Goal: Task Accomplishment & Management: Use online tool/utility

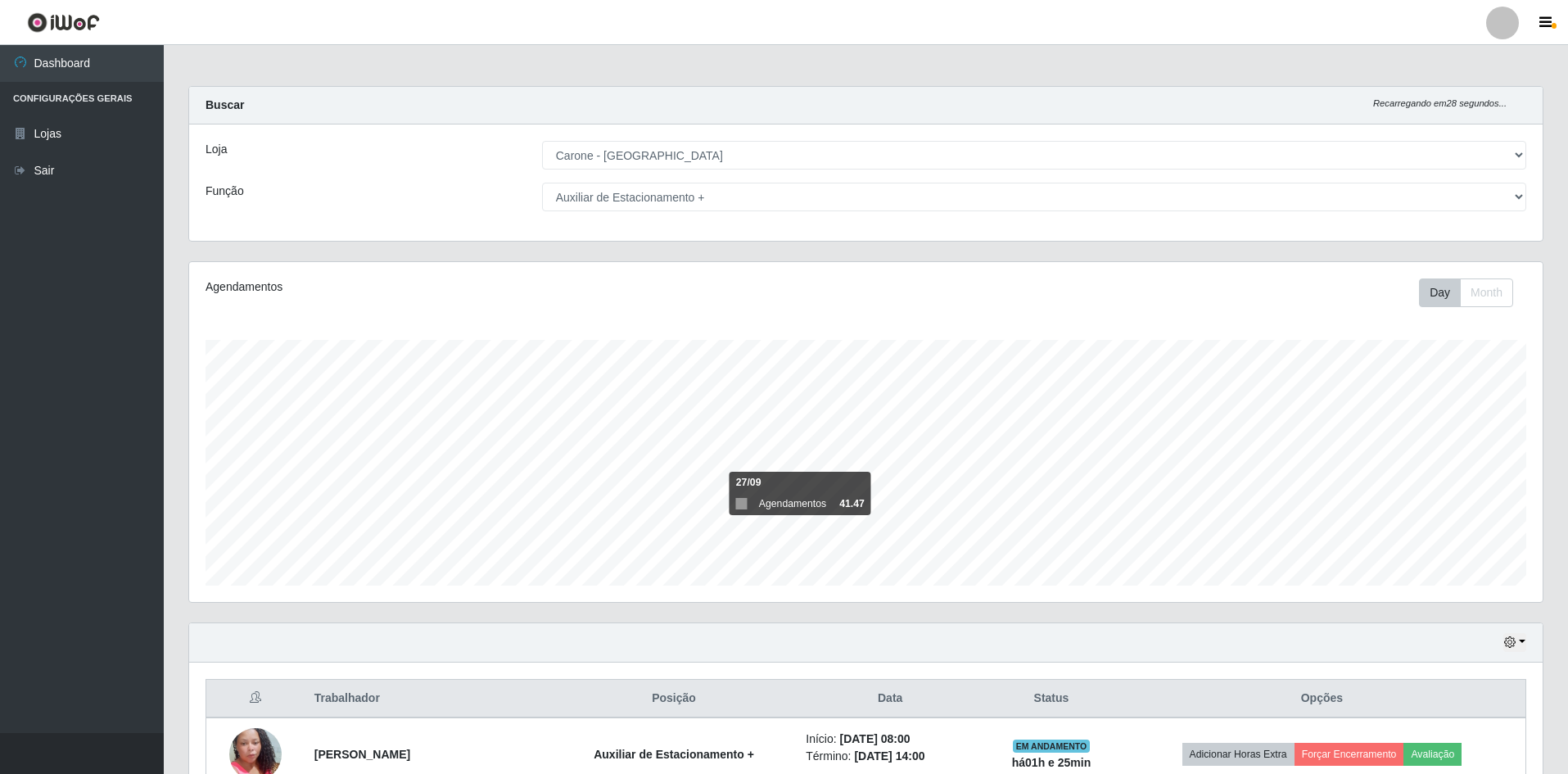
select select "528"
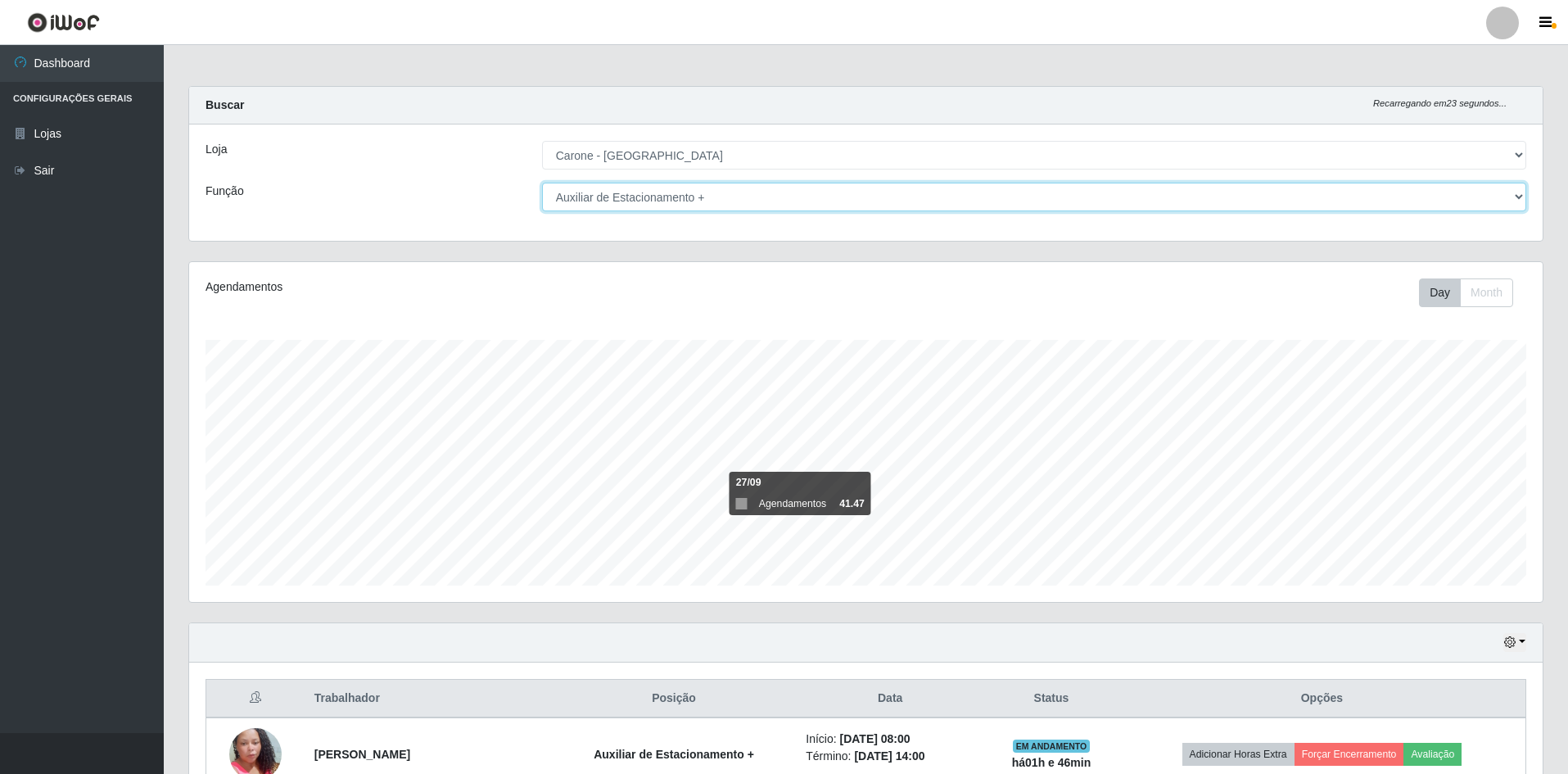
drag, startPoint x: 1483, startPoint y: 191, endPoint x: 1461, endPoint y: 191, distance: 22.0
click at [1483, 191] on select "[Selecione...] Auxiliar de Depósito Auxiliar de Depósito + Auxiliar de Depósito…" at bounding box center [1034, 197] width 984 height 28
select select "70"
click at [543, 182] on select "[Selecione...] Auxiliar de Depósito Auxiliar de Depósito + Auxiliar de Depósito…" at bounding box center [1034, 197] width 984 height 28
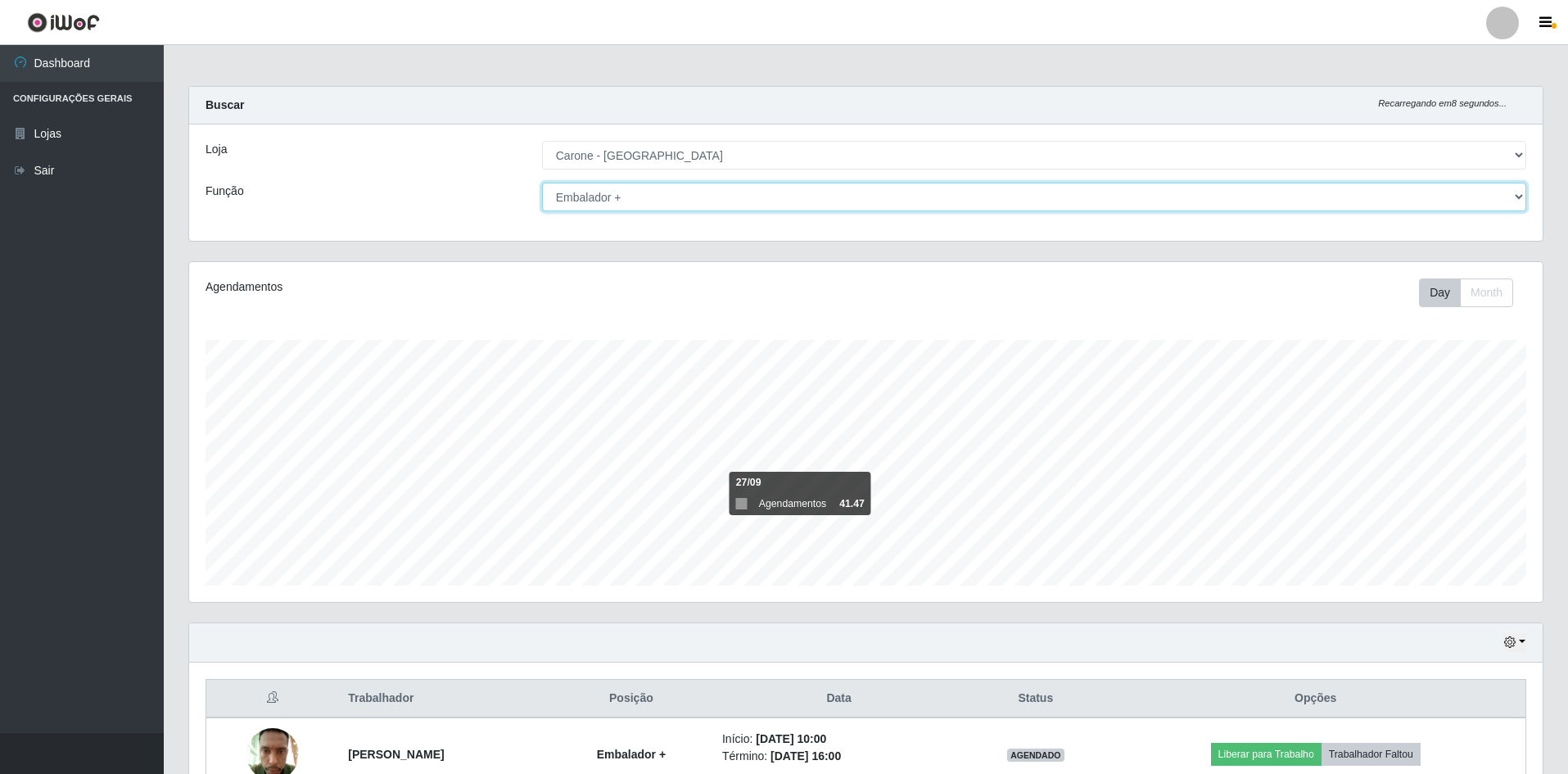
click at [942, 203] on select "[Selecione...] Auxiliar de Depósito Auxiliar de Depósito + Auxiliar de Depósito…" at bounding box center [1034, 197] width 984 height 28
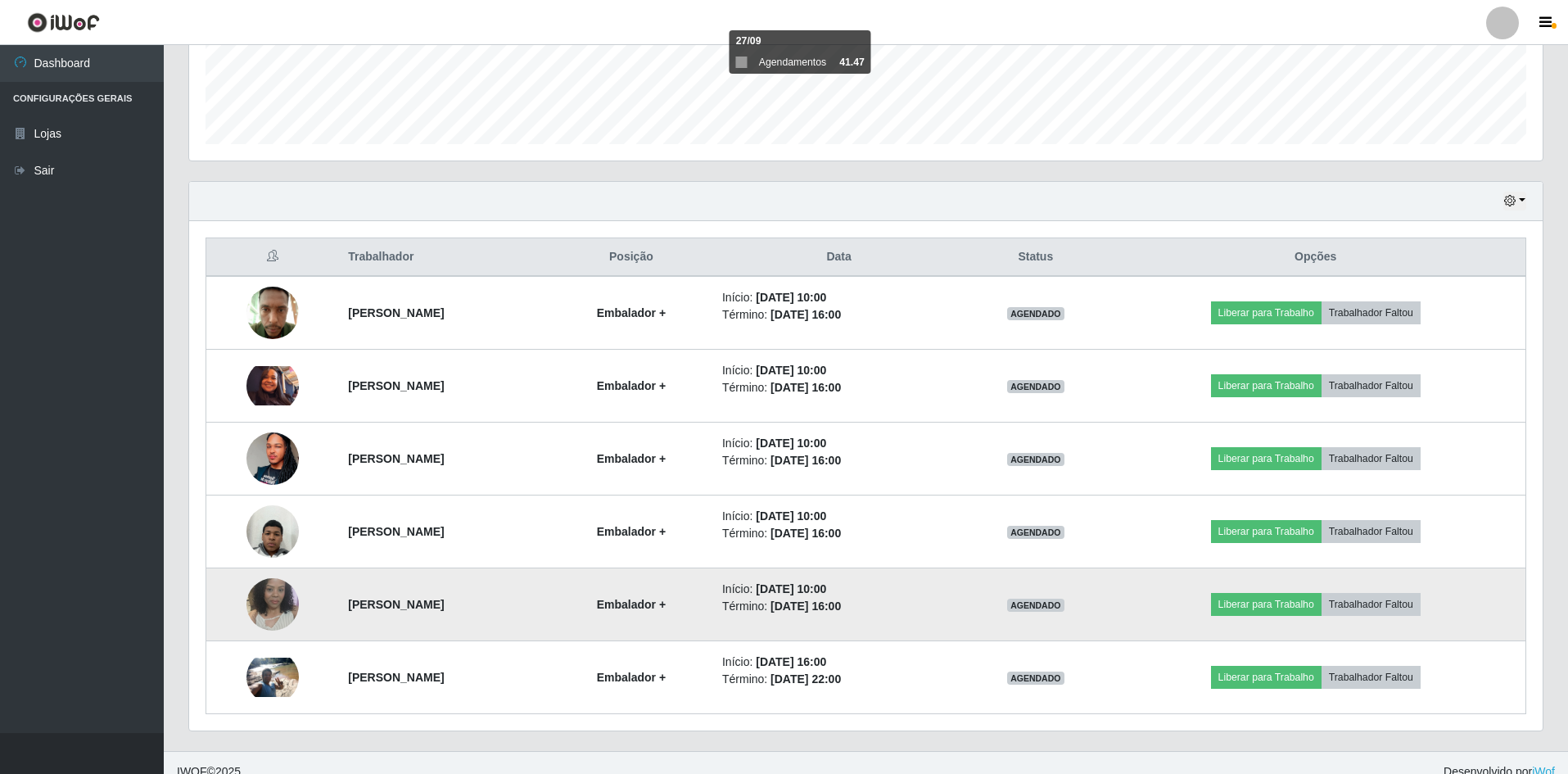
scroll to position [459, 0]
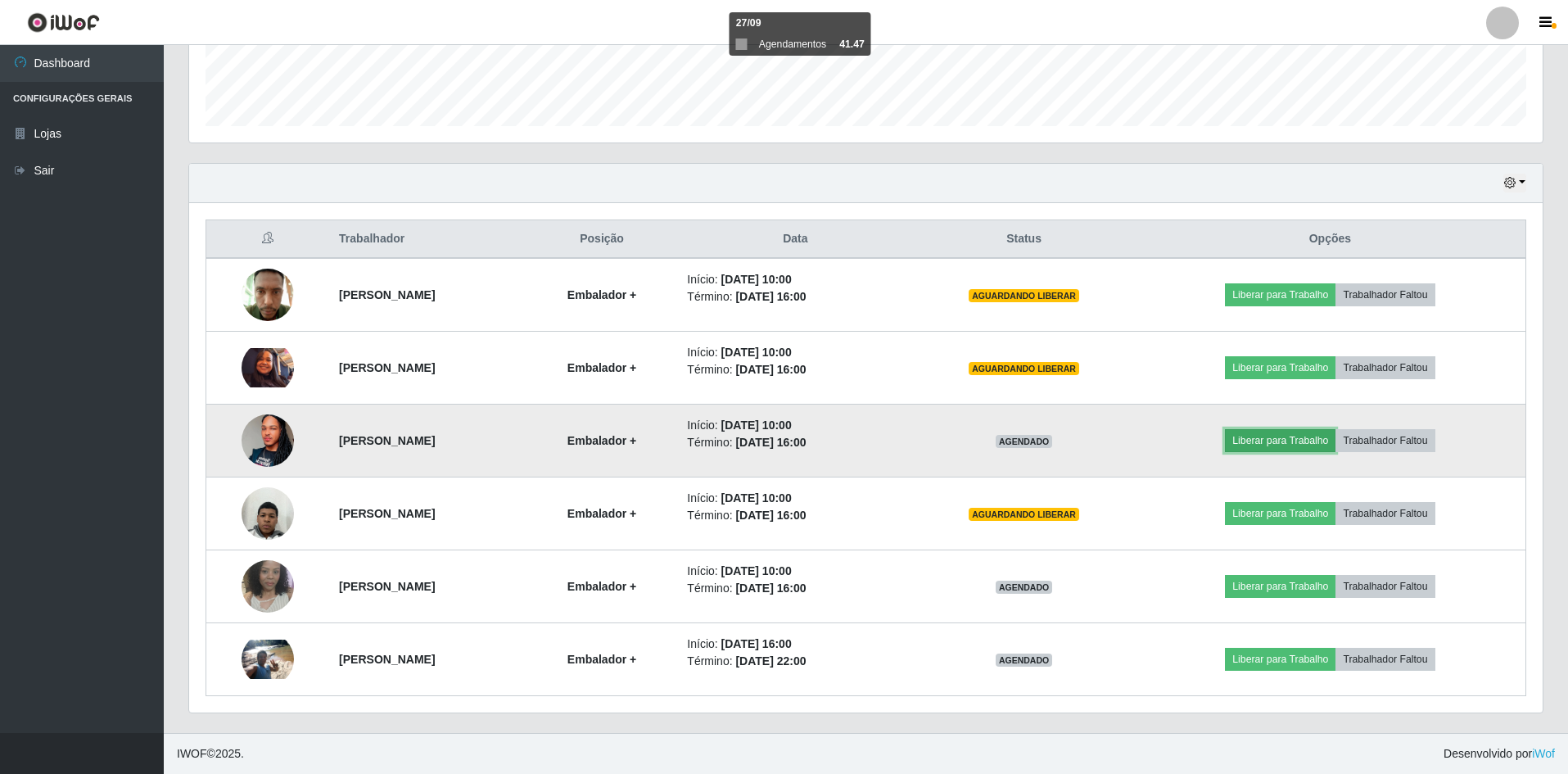
click at [1308, 444] on button "Liberar para Trabalho" at bounding box center [1280, 440] width 111 height 23
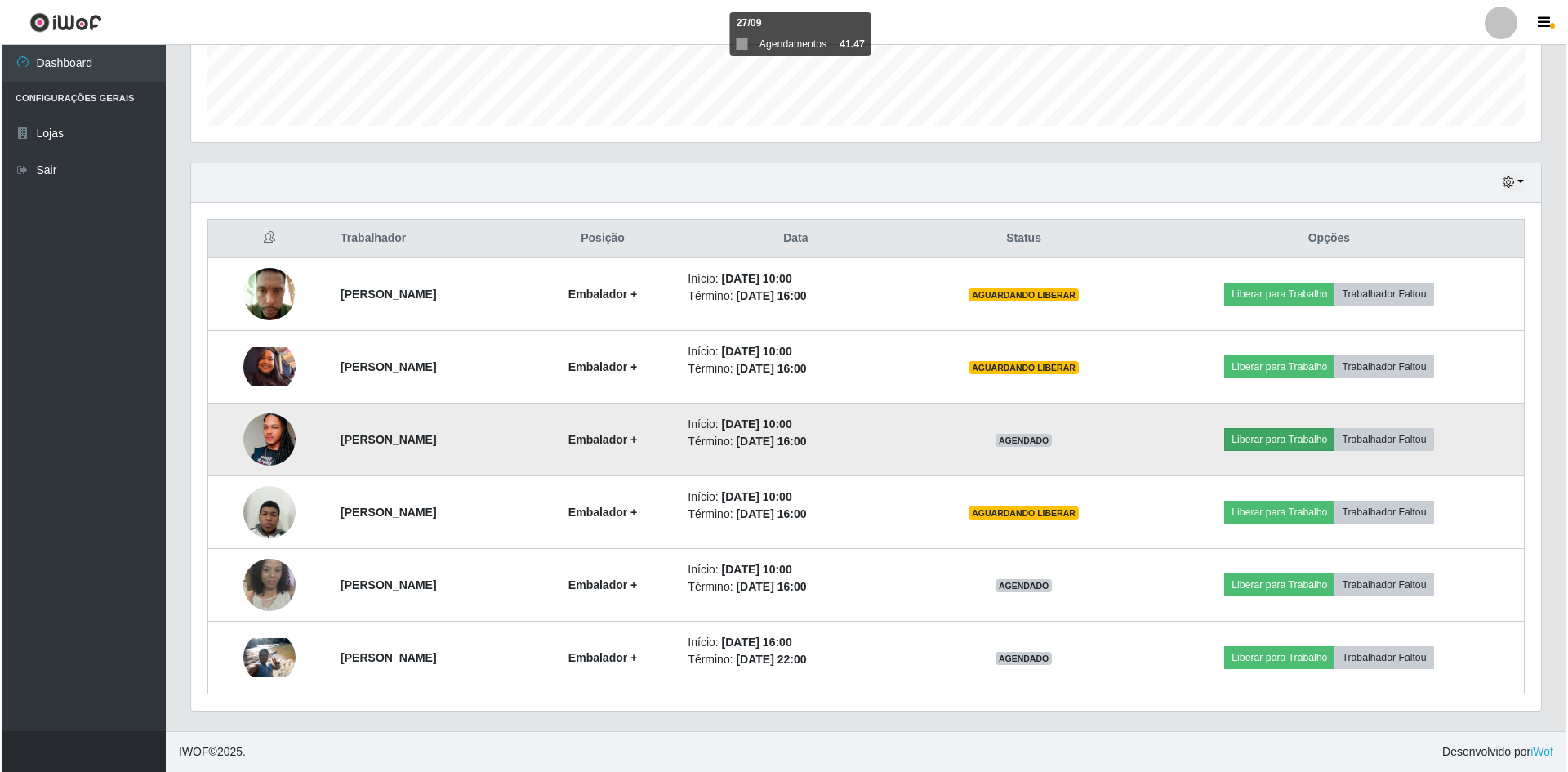
scroll to position [339, 1342]
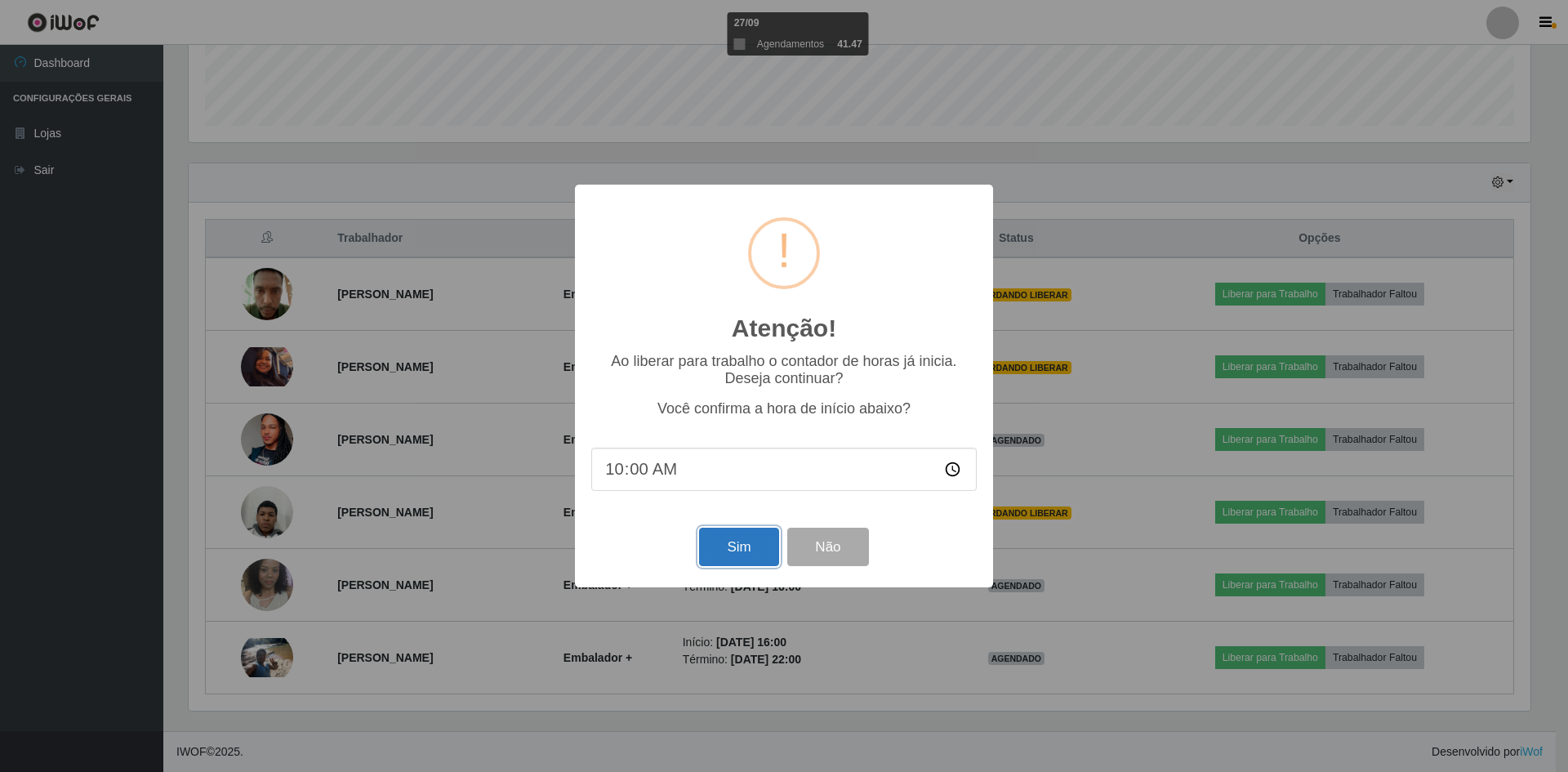
click at [726, 557] on button "Sim" at bounding box center [739, 547] width 79 height 39
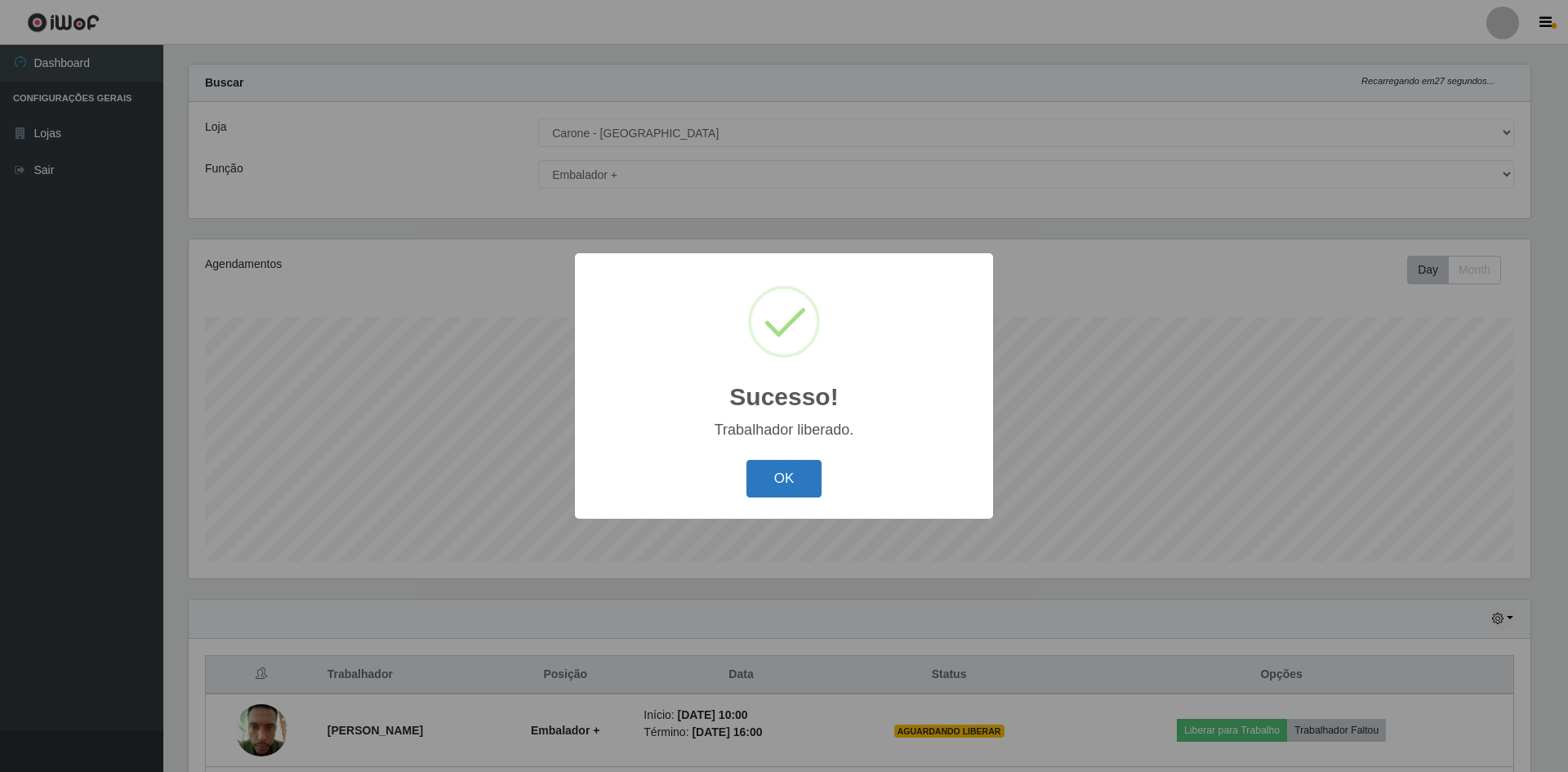
click at [804, 477] on button "OK" at bounding box center [784, 479] width 76 height 39
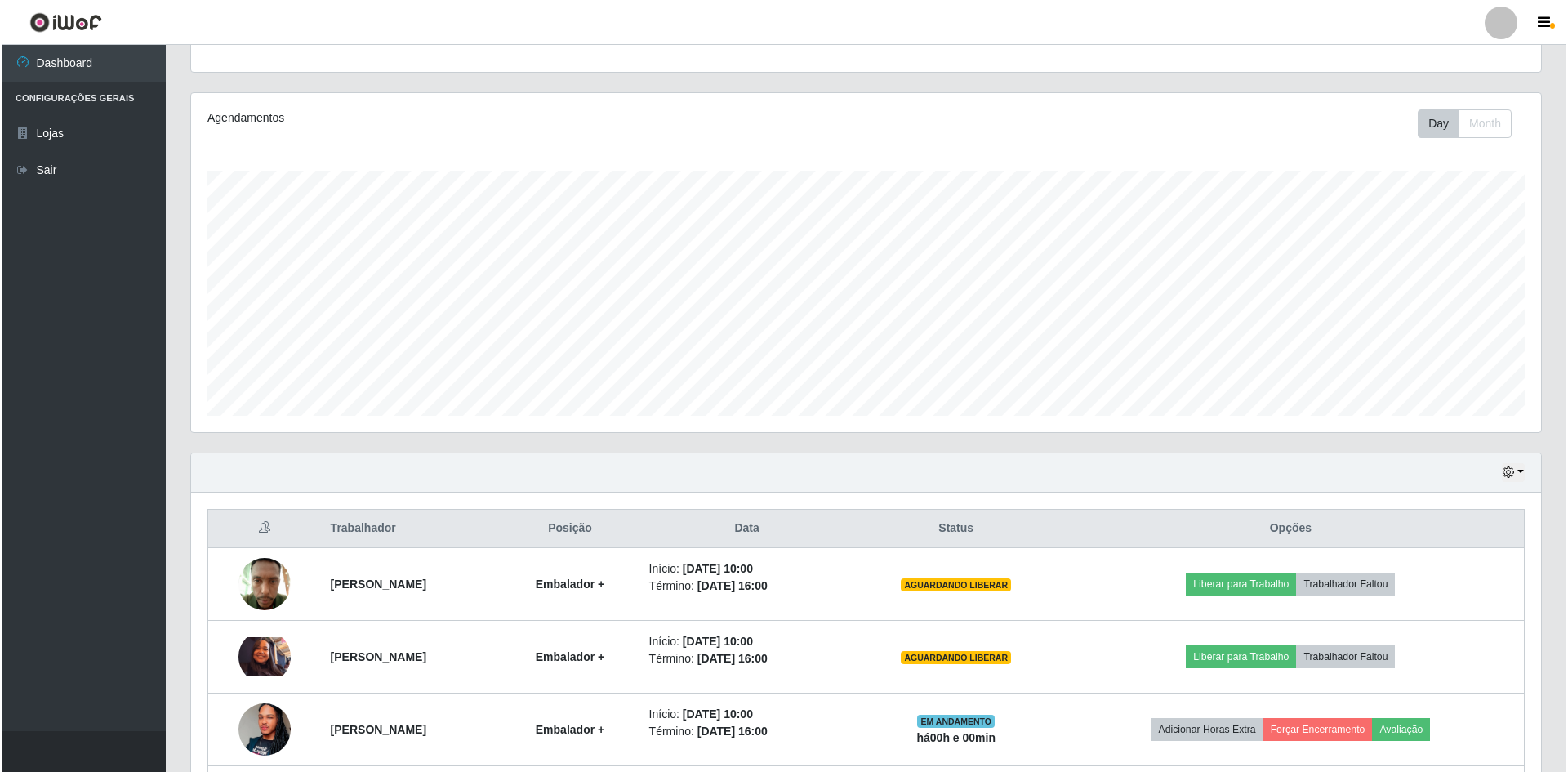
scroll to position [186, 0]
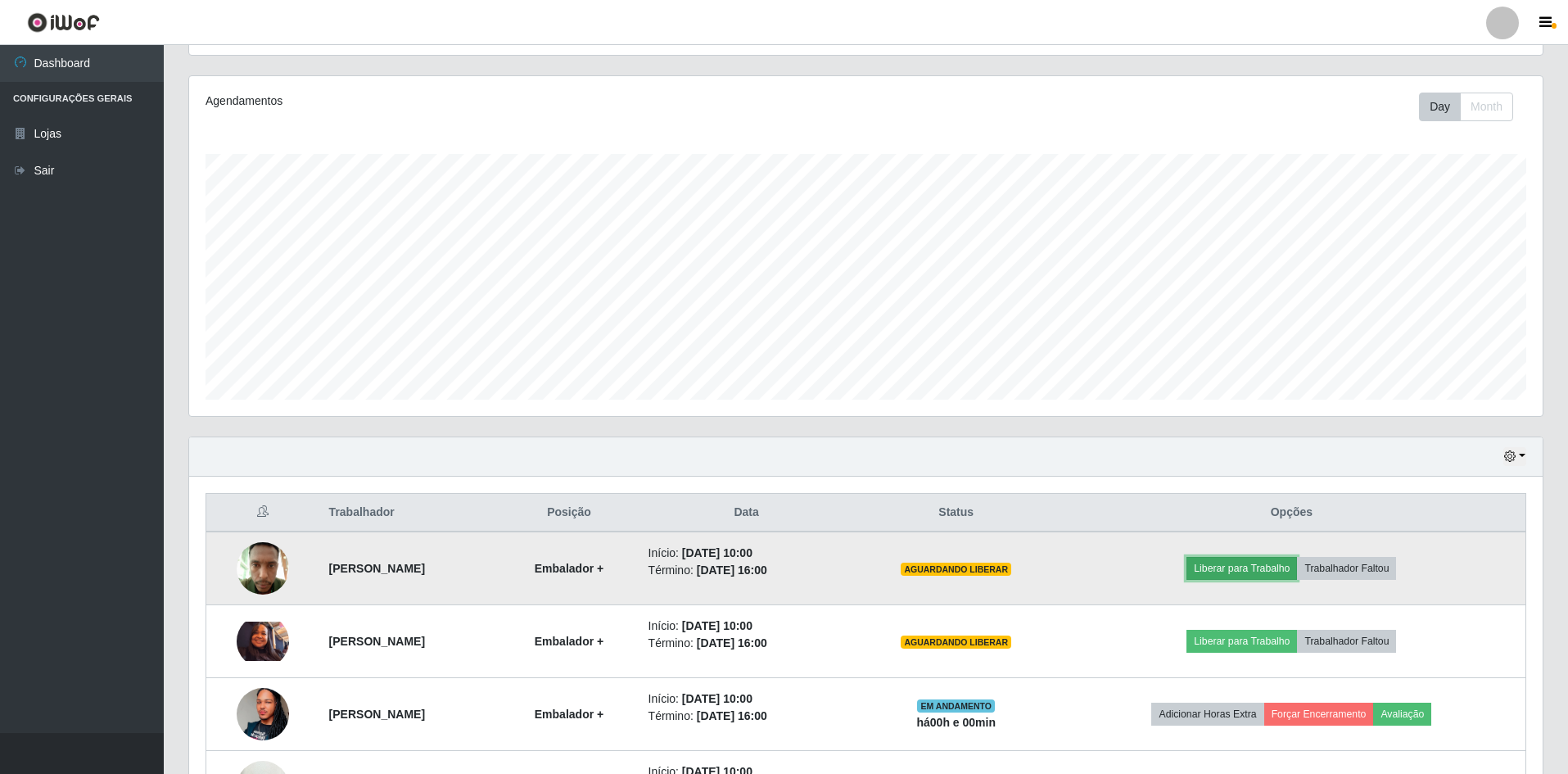
click at [1283, 561] on button "Liberar para Trabalho" at bounding box center [1241, 568] width 111 height 23
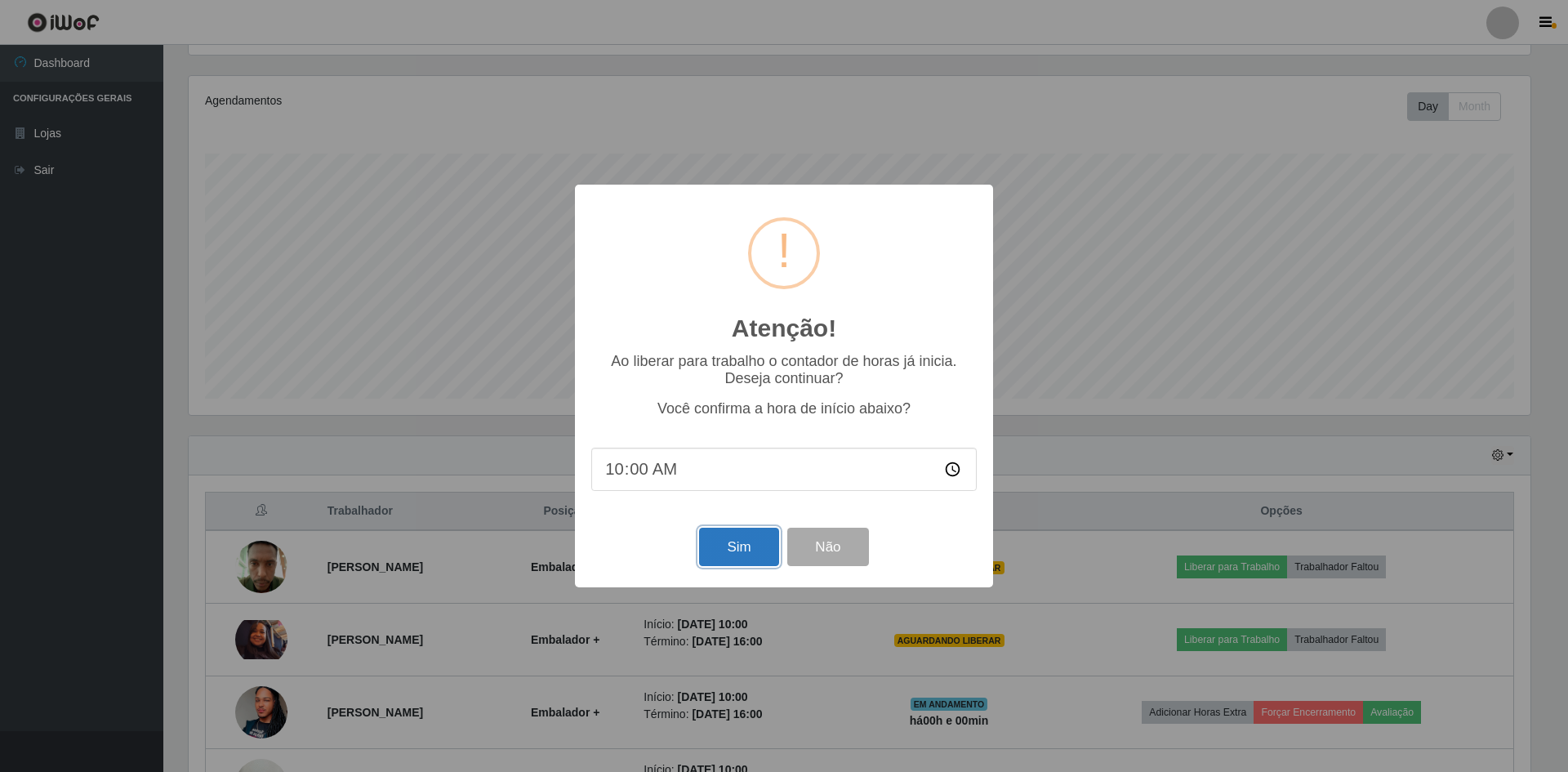
click at [755, 539] on button "Sim" at bounding box center [739, 547] width 79 height 39
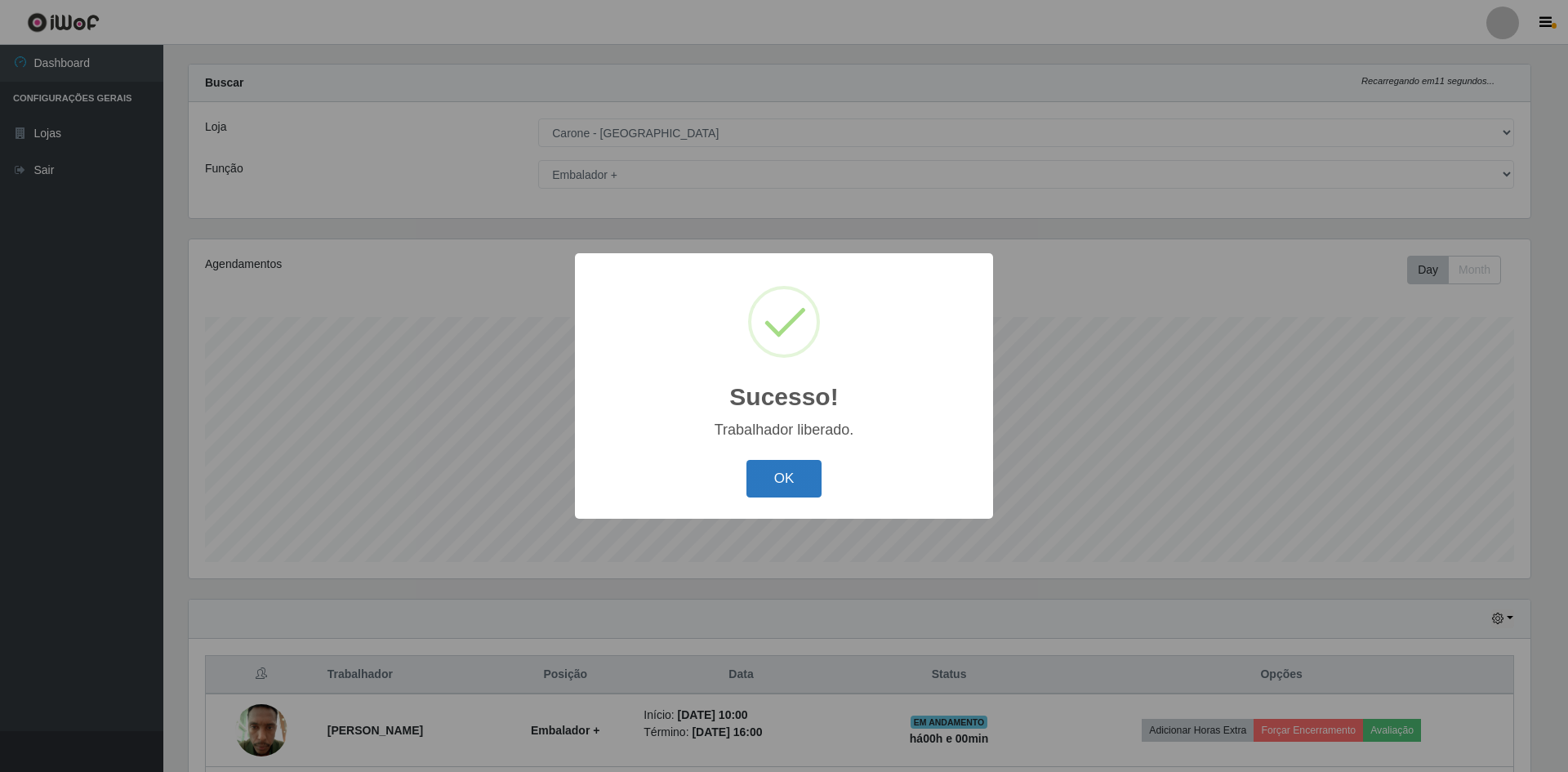
click at [792, 471] on button "OK" at bounding box center [784, 479] width 76 height 39
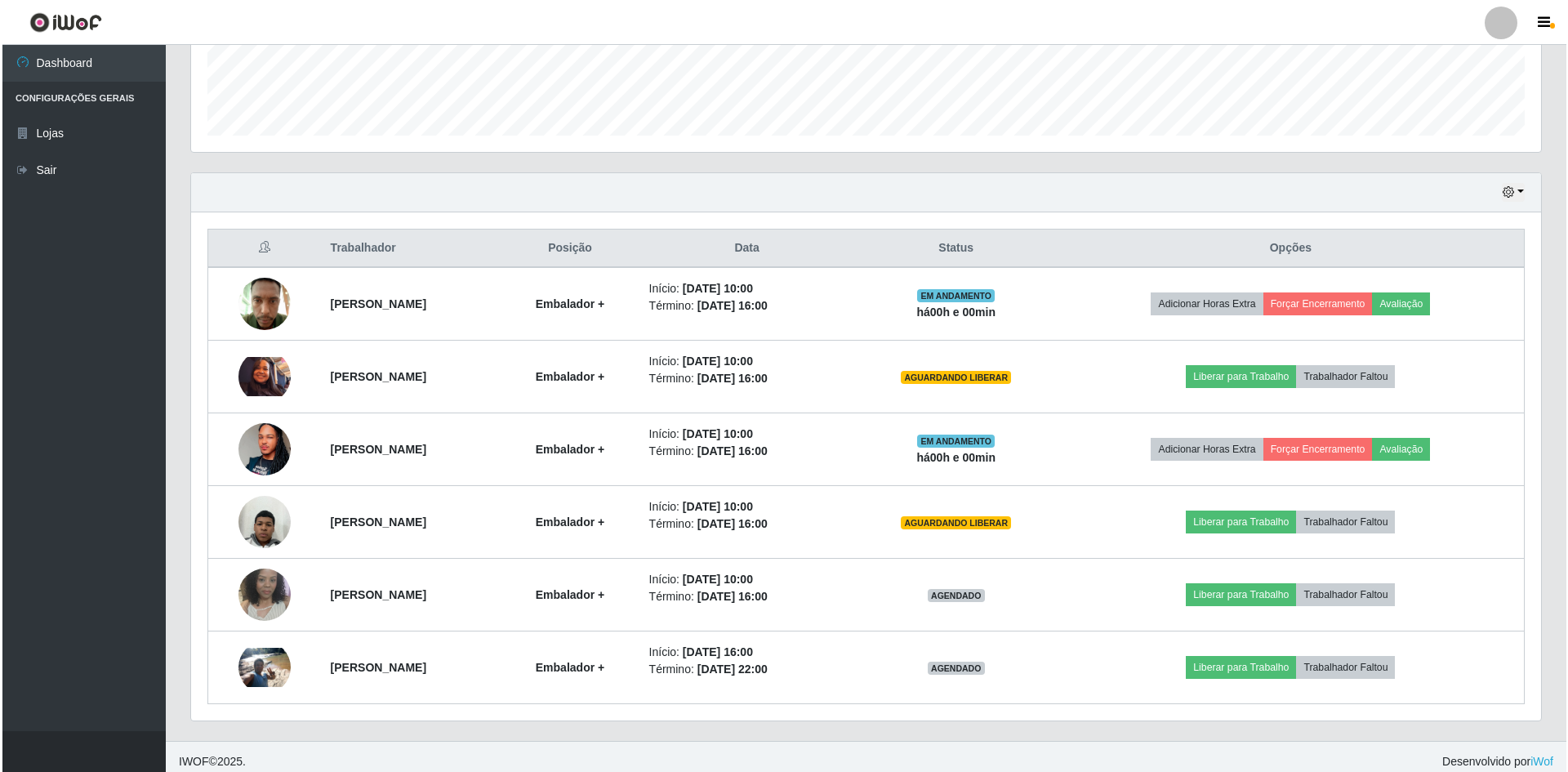
scroll to position [458, 0]
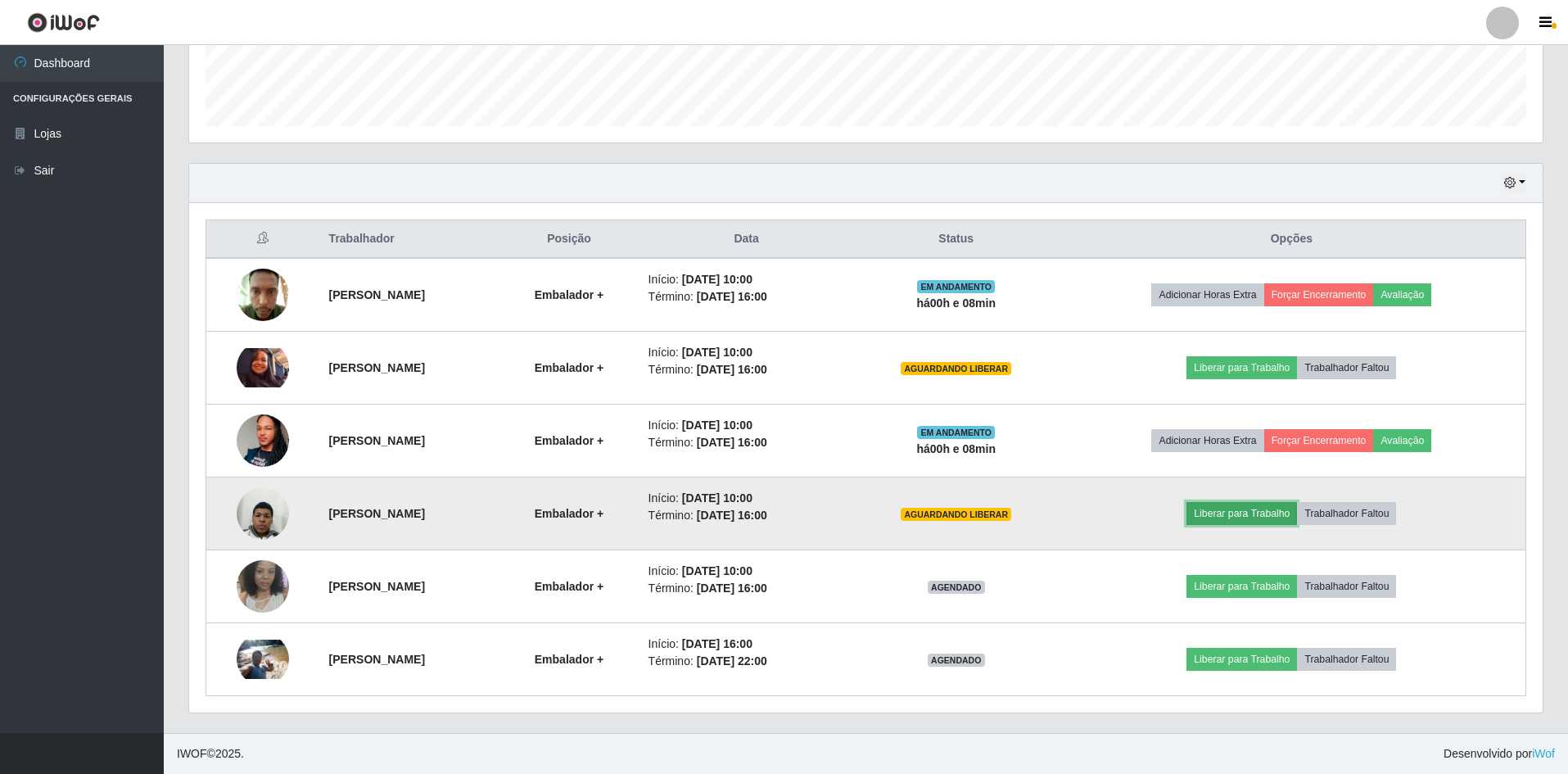
click at [1278, 517] on button "Liberar para Trabalho" at bounding box center [1241, 513] width 111 height 23
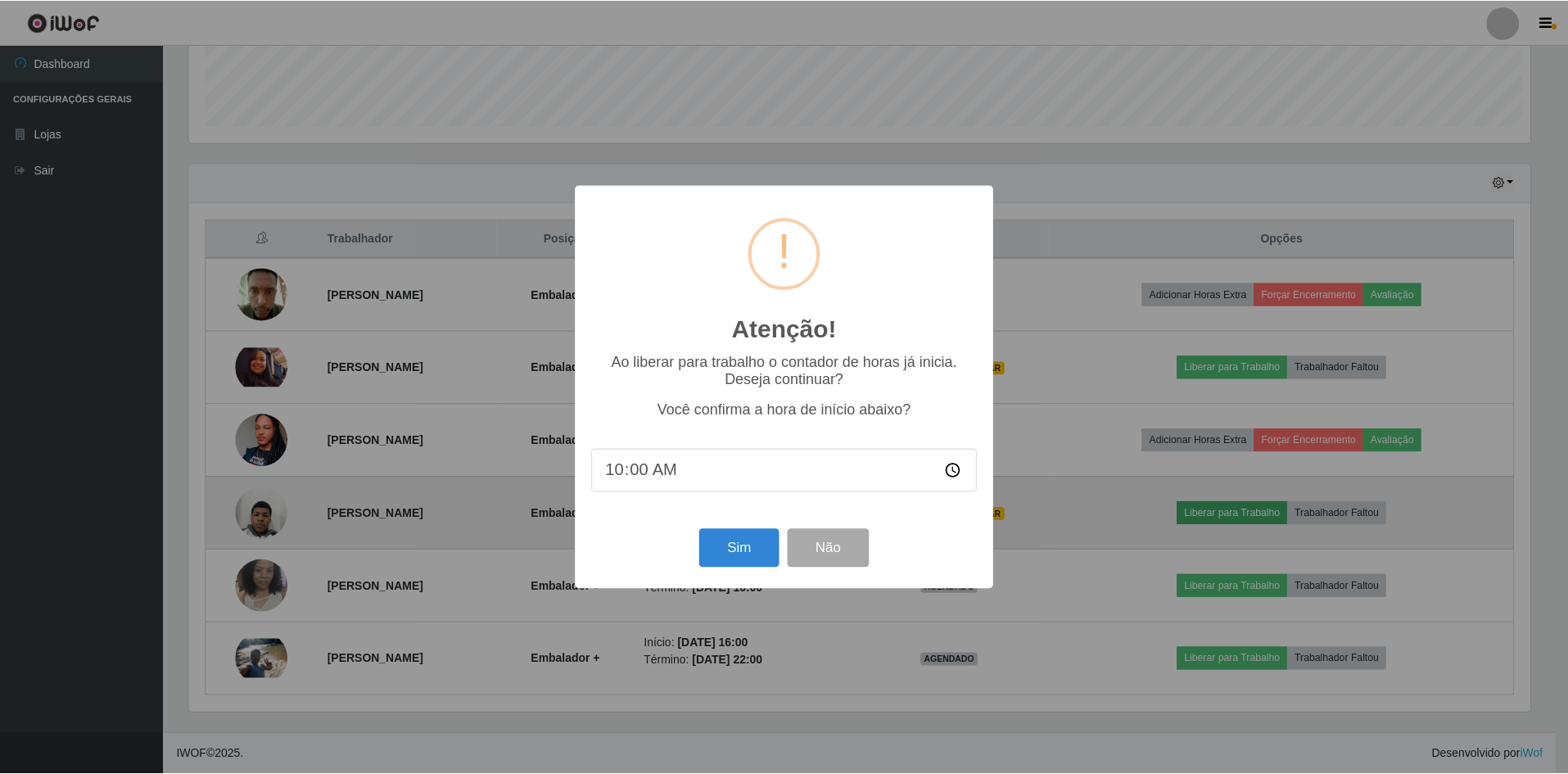
scroll to position [340, 1345]
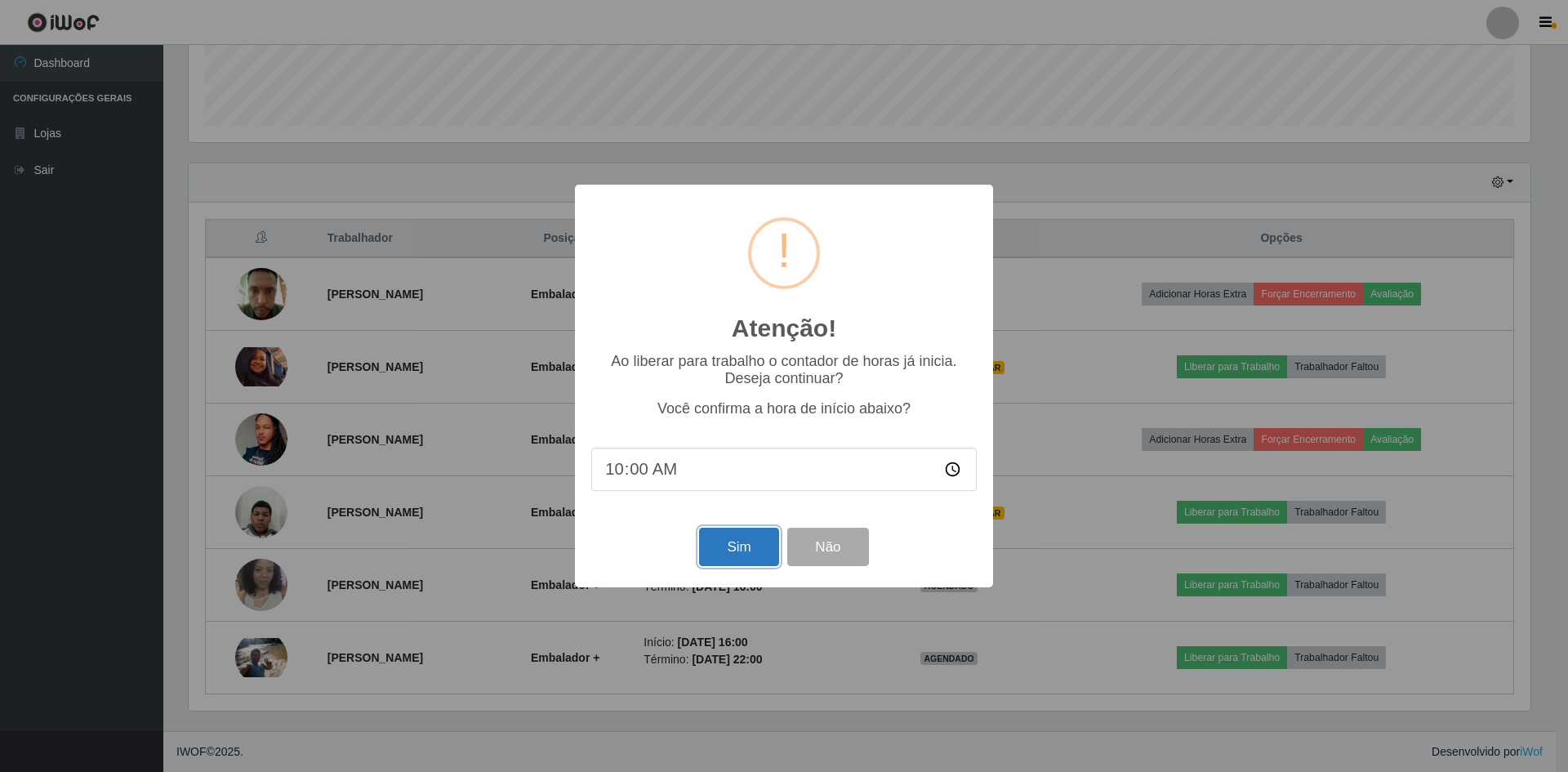
click at [747, 562] on button "Sim" at bounding box center [739, 547] width 79 height 39
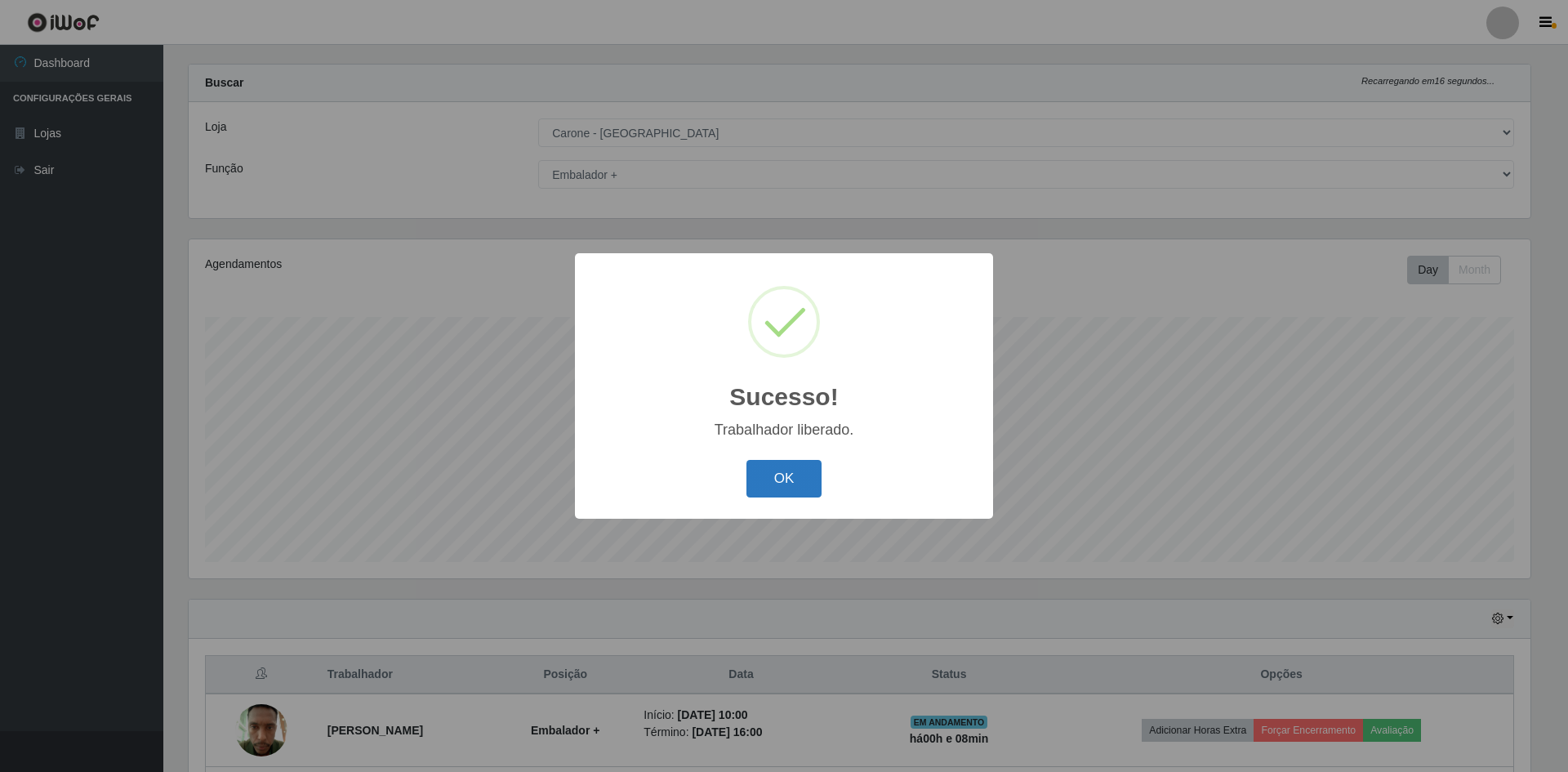
click at [802, 486] on button "OK" at bounding box center [784, 479] width 76 height 39
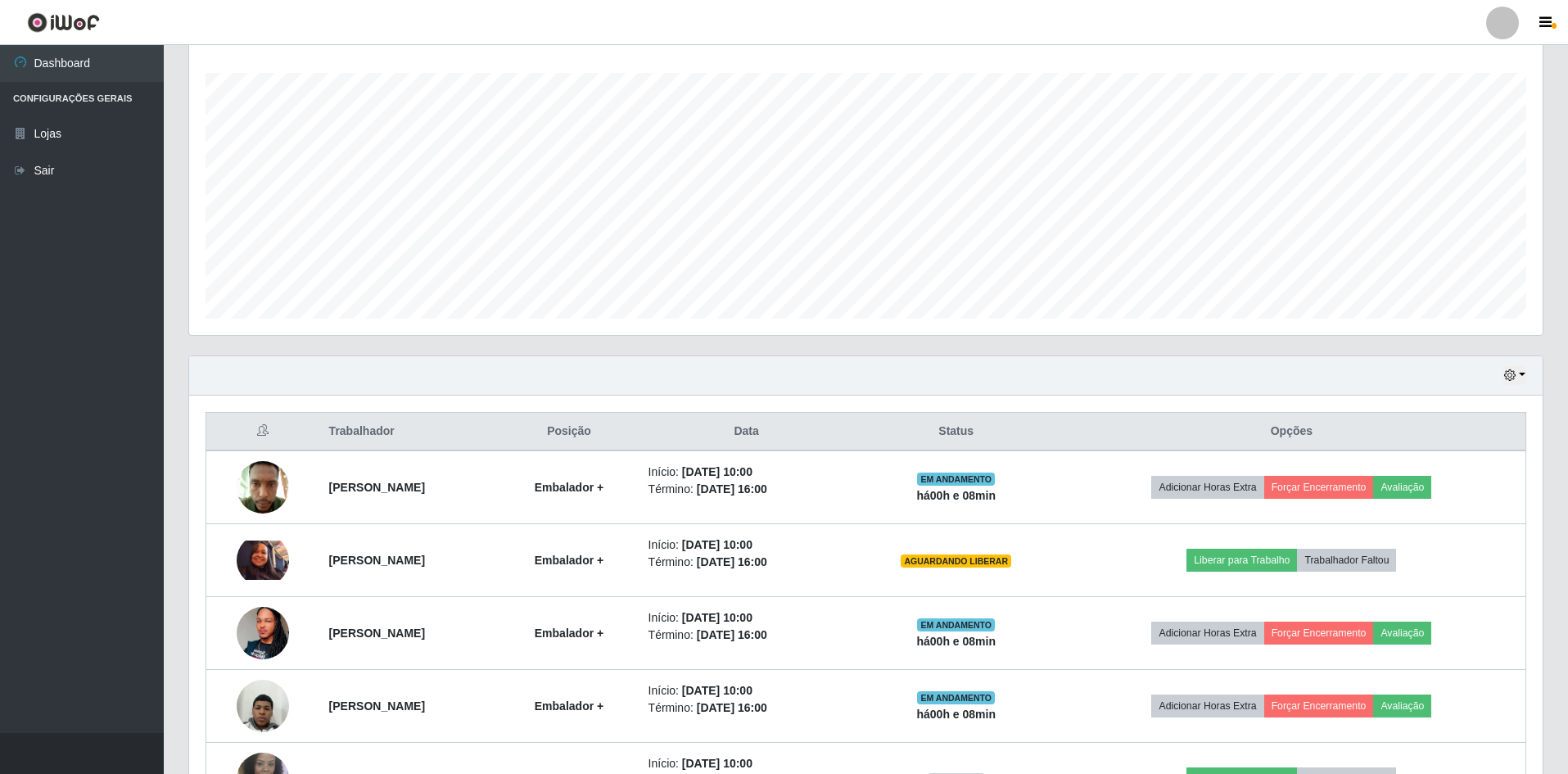
scroll to position [267, 0]
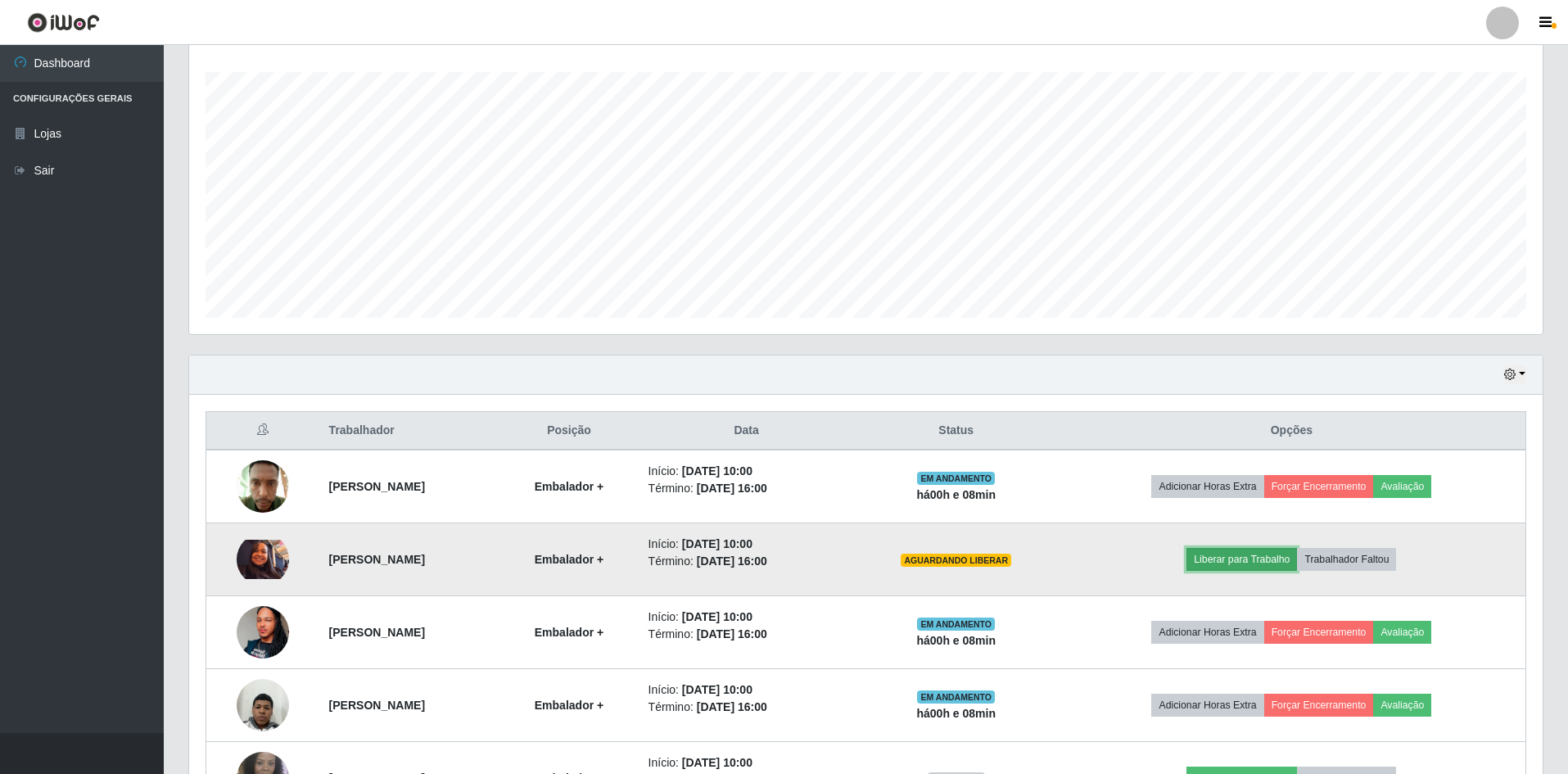
click at [1281, 559] on button "Liberar para Trabalho" at bounding box center [1241, 559] width 111 height 23
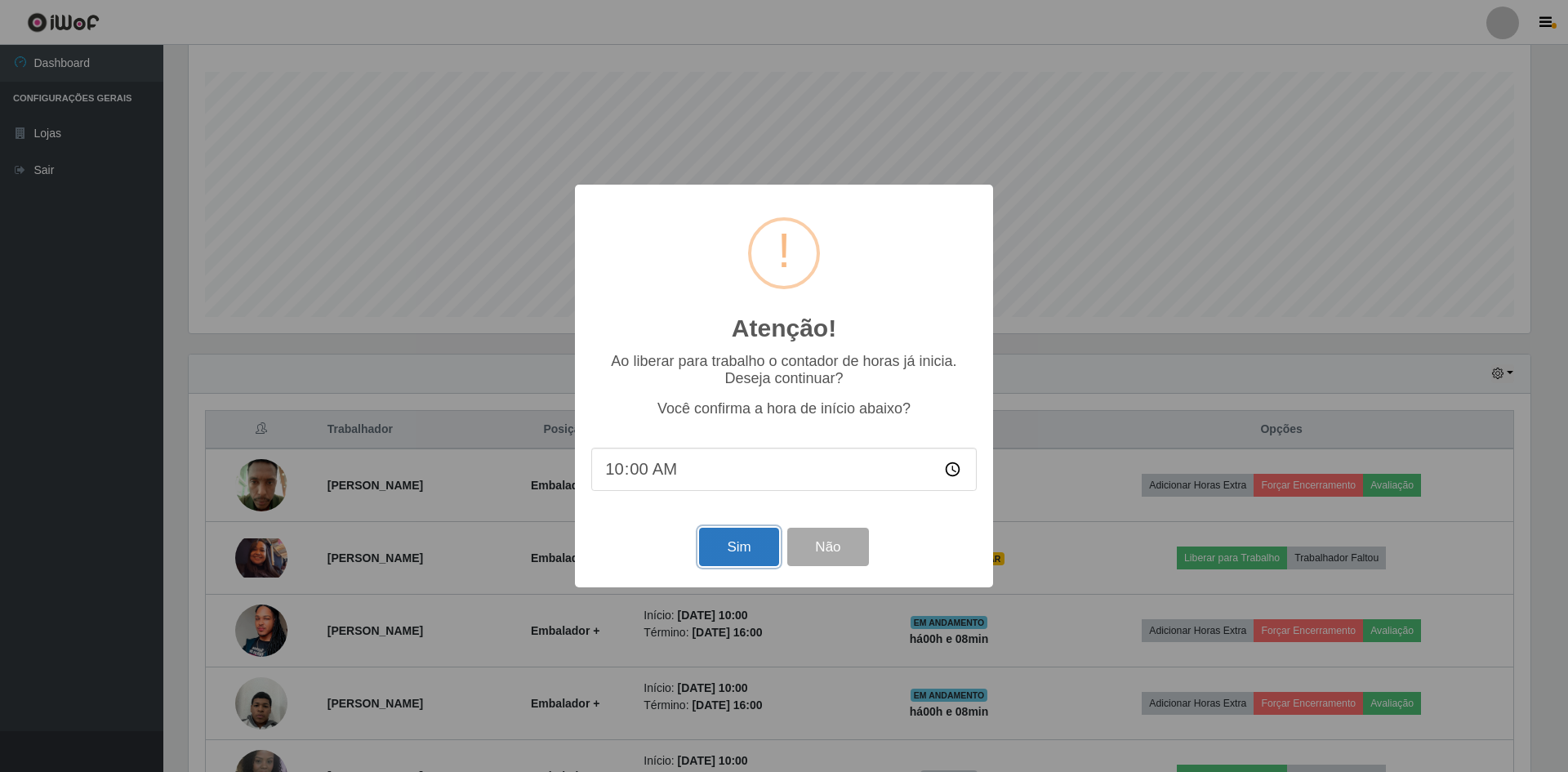
click at [737, 560] on button "Sim" at bounding box center [739, 547] width 79 height 39
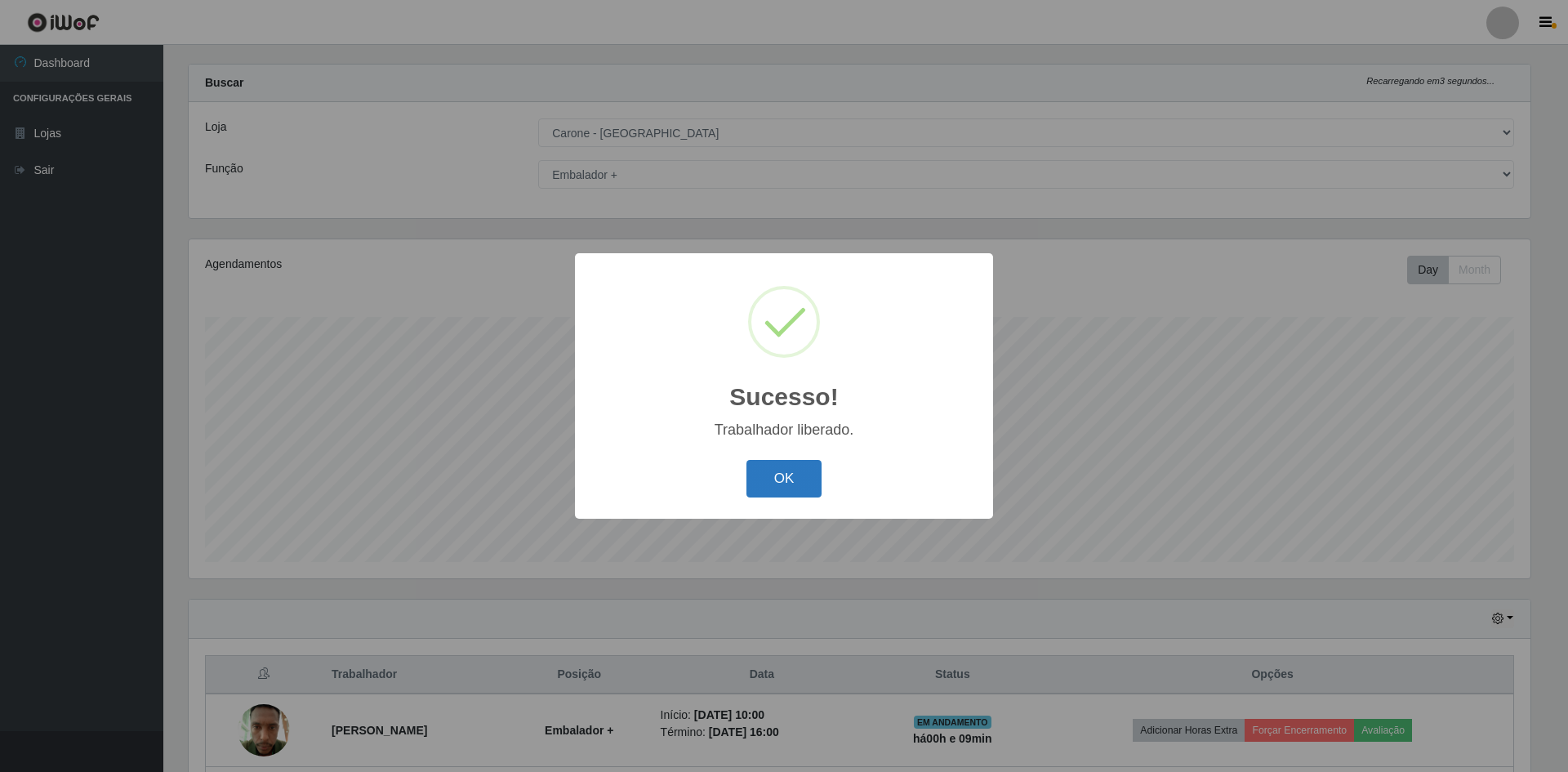
click at [796, 481] on button "OK" at bounding box center [784, 479] width 76 height 39
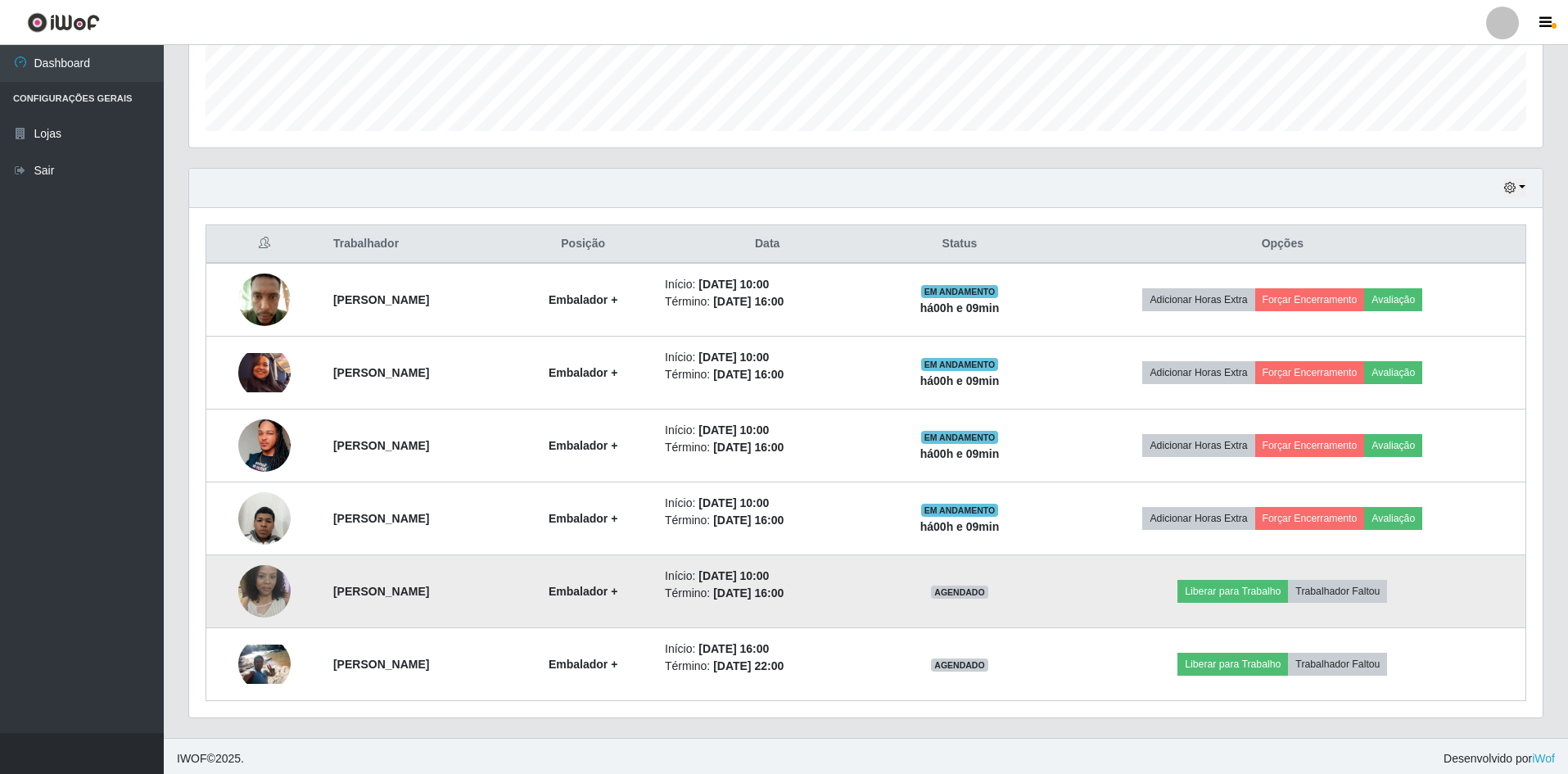
scroll to position [459, 0]
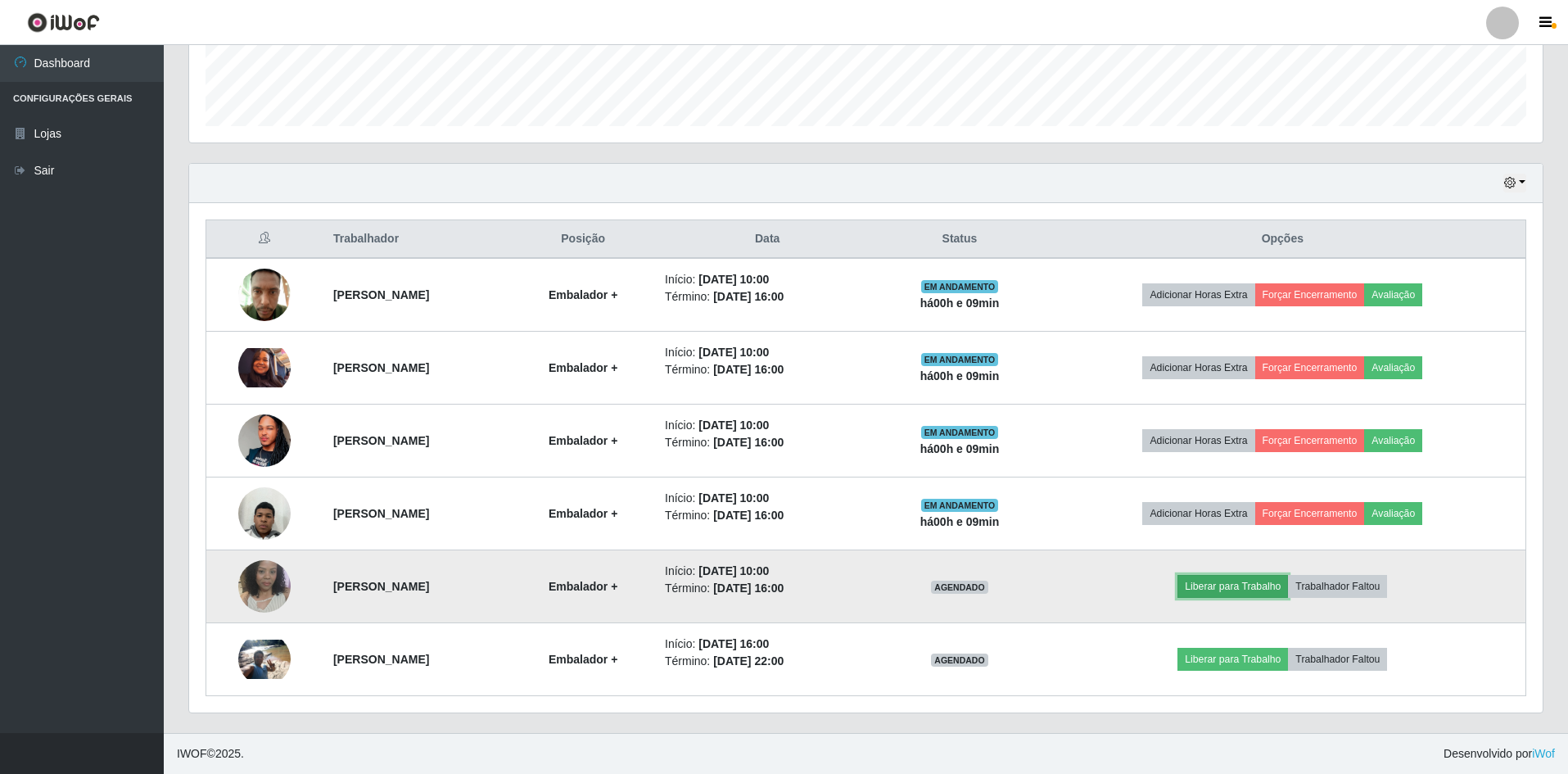
click at [1277, 579] on button "Liberar para Trabalho" at bounding box center [1232, 586] width 111 height 23
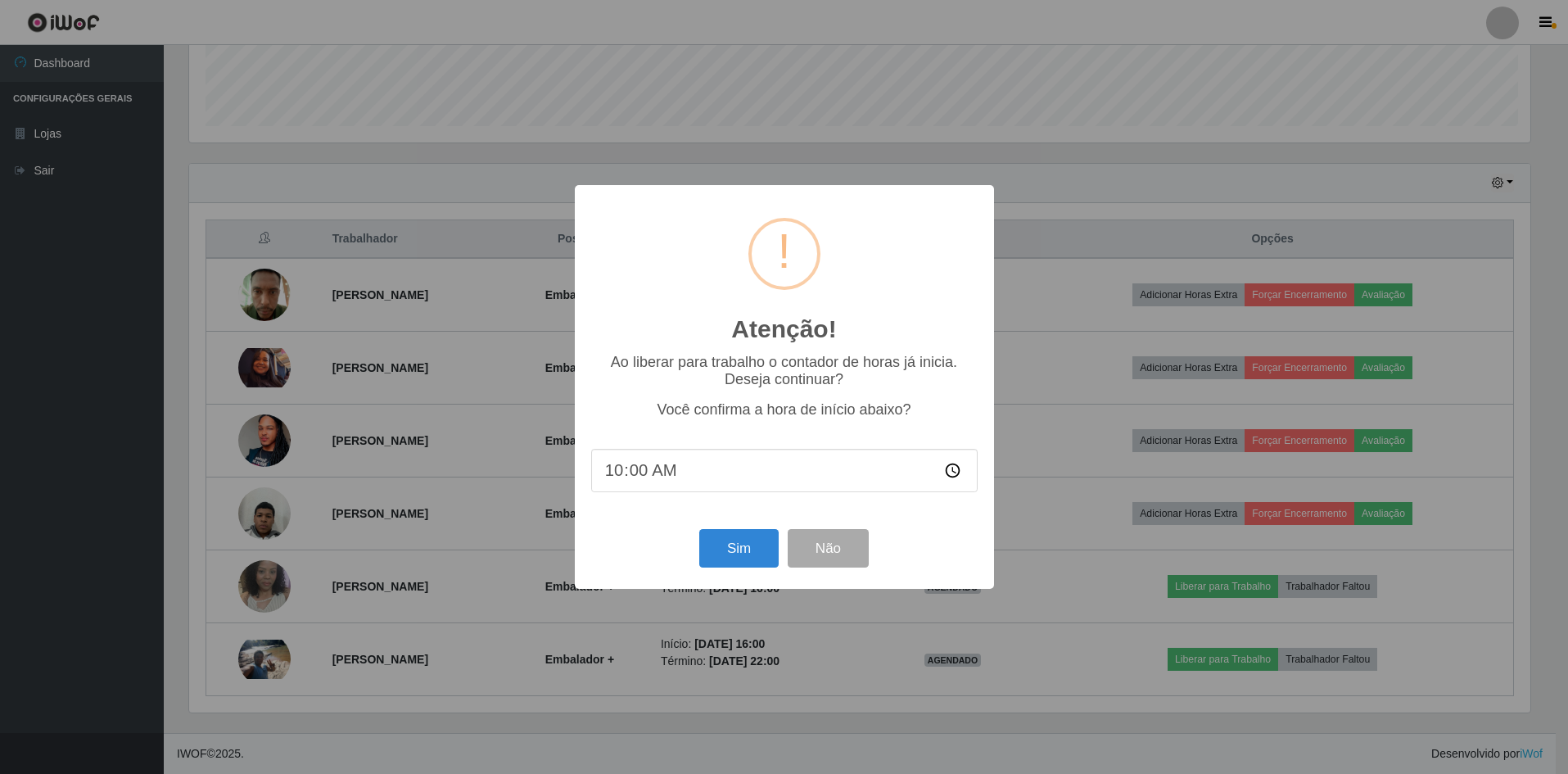
scroll to position [340, 1345]
click at [732, 560] on button "Sim" at bounding box center [741, 548] width 79 height 39
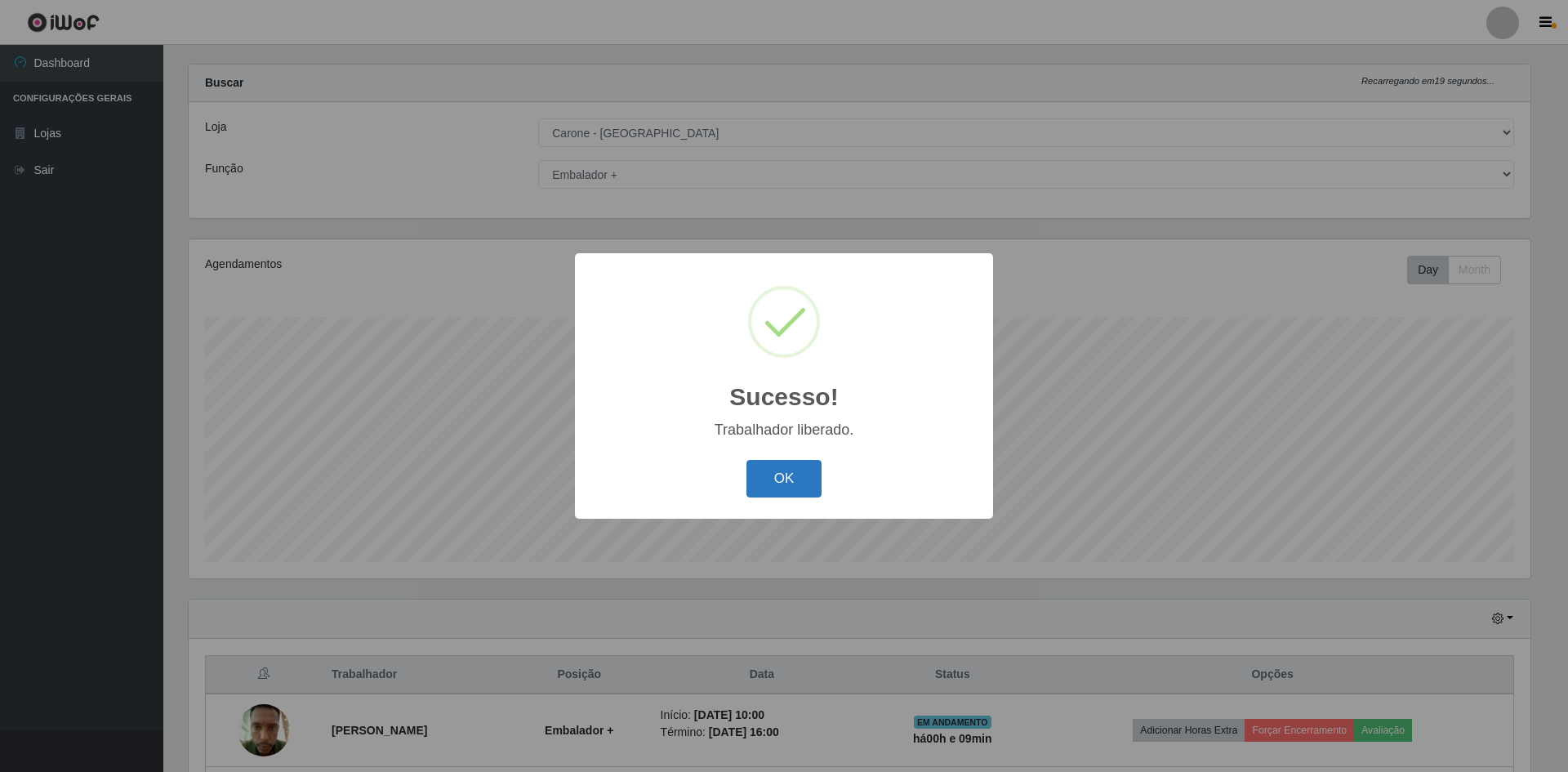
click at [787, 480] on button "OK" at bounding box center [784, 479] width 76 height 39
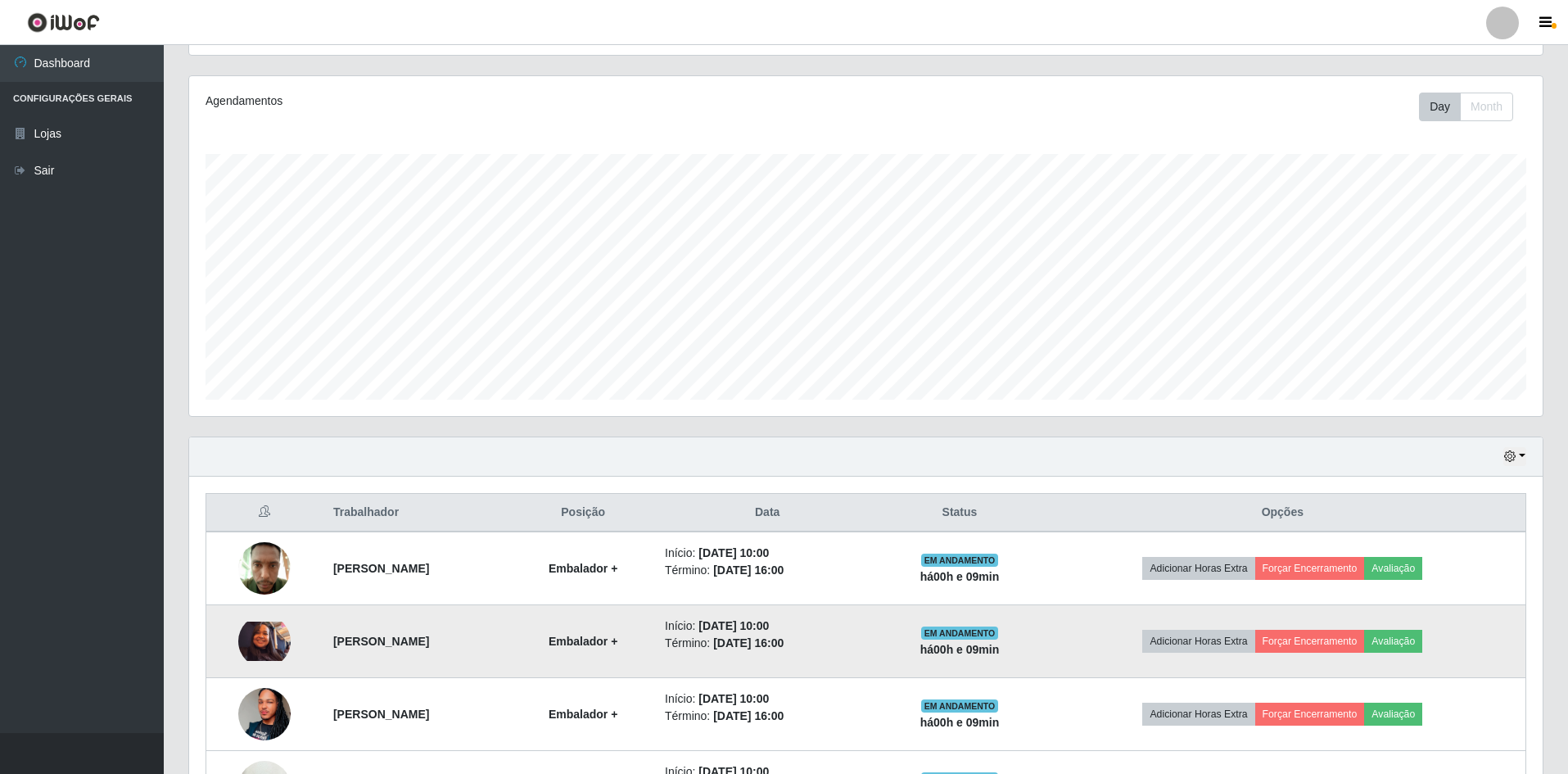
scroll to position [0, 0]
